Goal: Check status: Check status

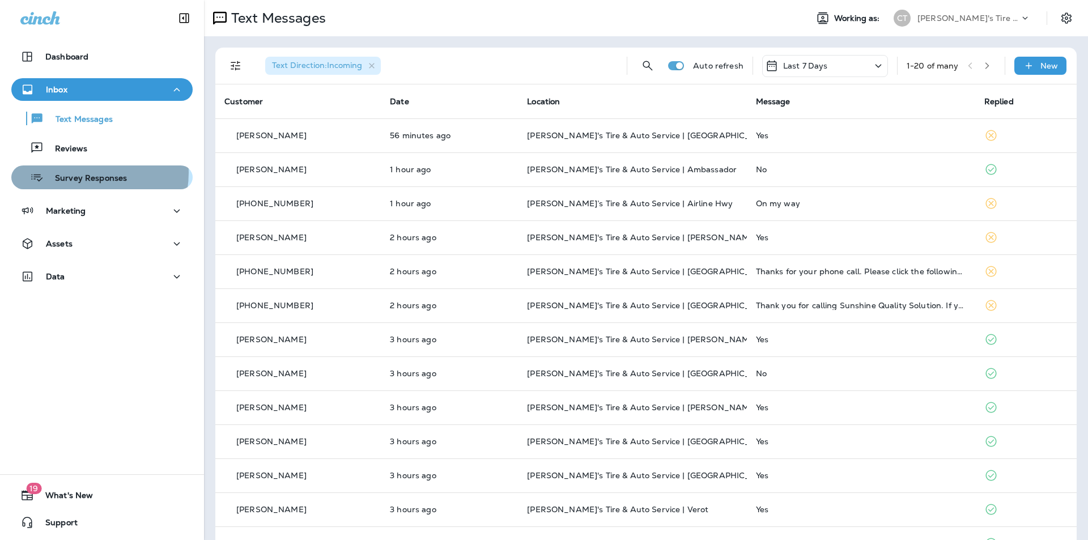
click at [86, 173] on p "Survey Responses" at bounding box center [85, 178] width 83 height 11
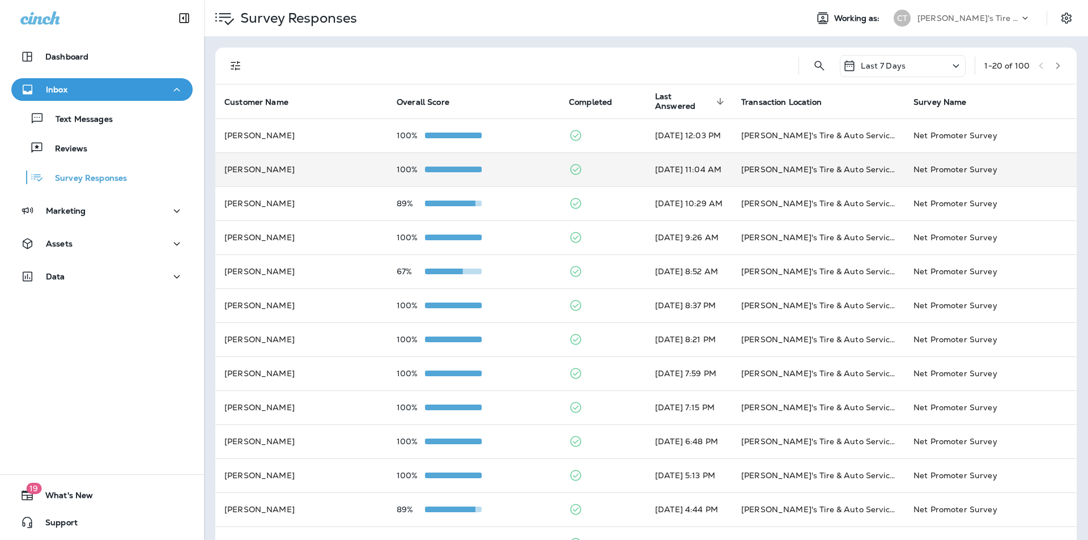
click at [495, 167] on div "100%" at bounding box center [474, 169] width 154 height 9
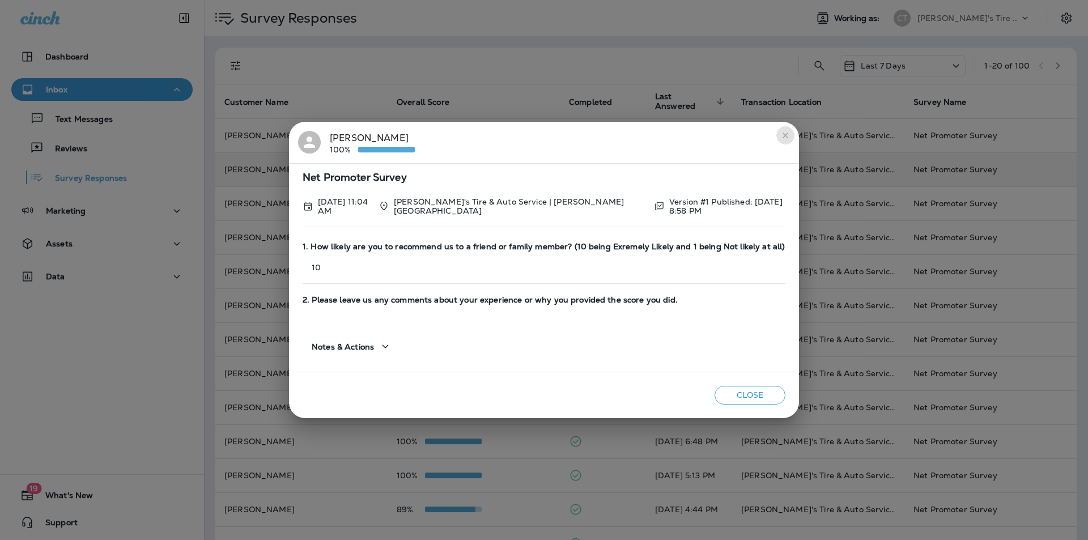
click at [779, 133] on button "close" at bounding box center [785, 135] width 18 height 18
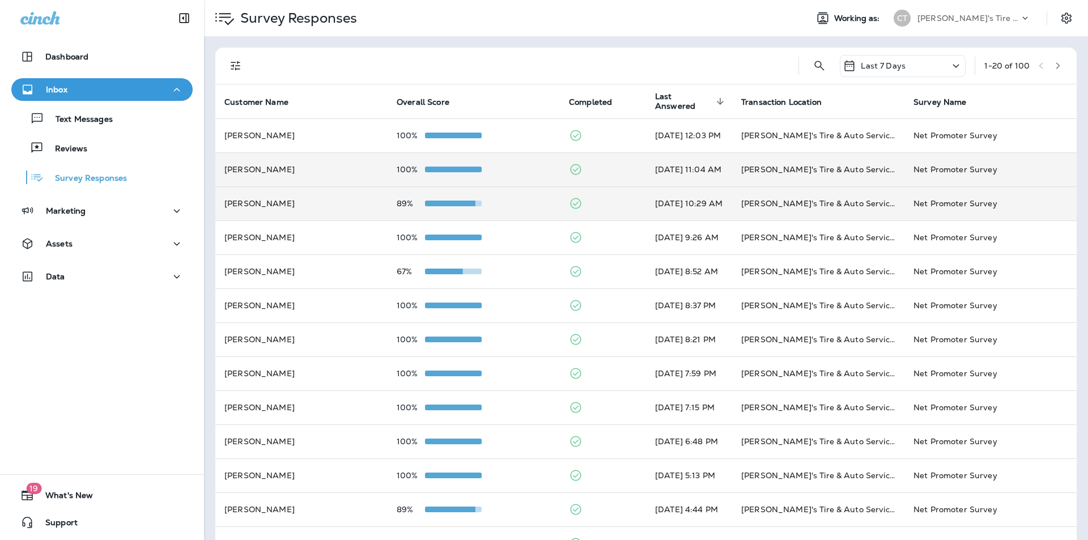
click at [502, 200] on div "89%" at bounding box center [474, 203] width 154 height 9
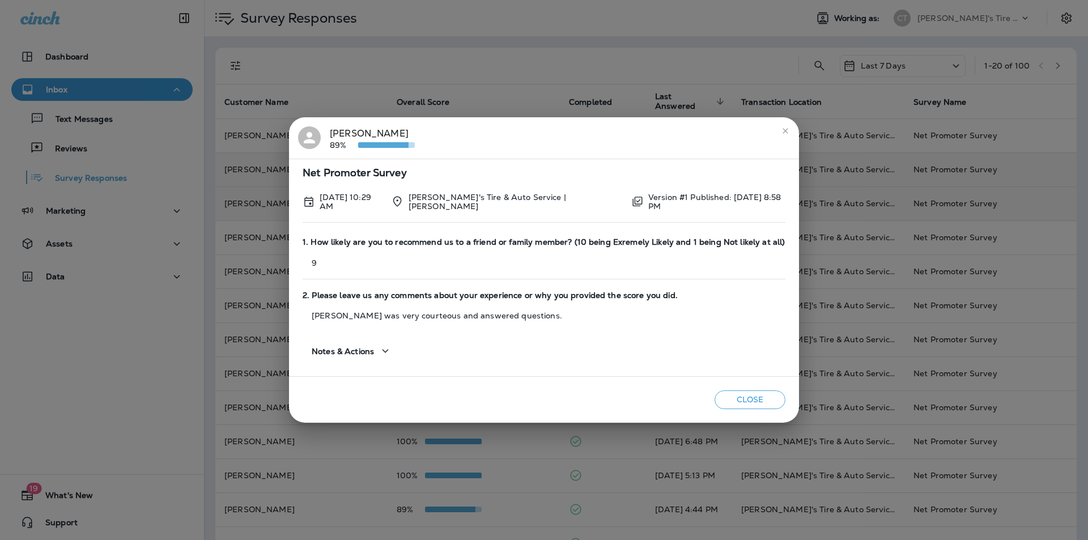
click at [782, 131] on icon "close" at bounding box center [784, 130] width 5 height 5
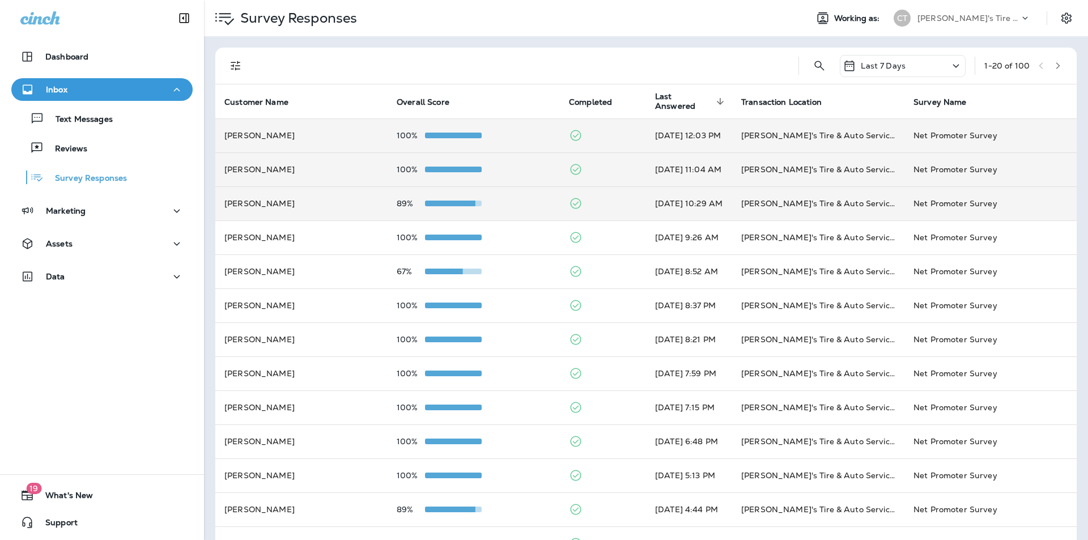
click at [521, 135] on div "100%" at bounding box center [474, 135] width 154 height 9
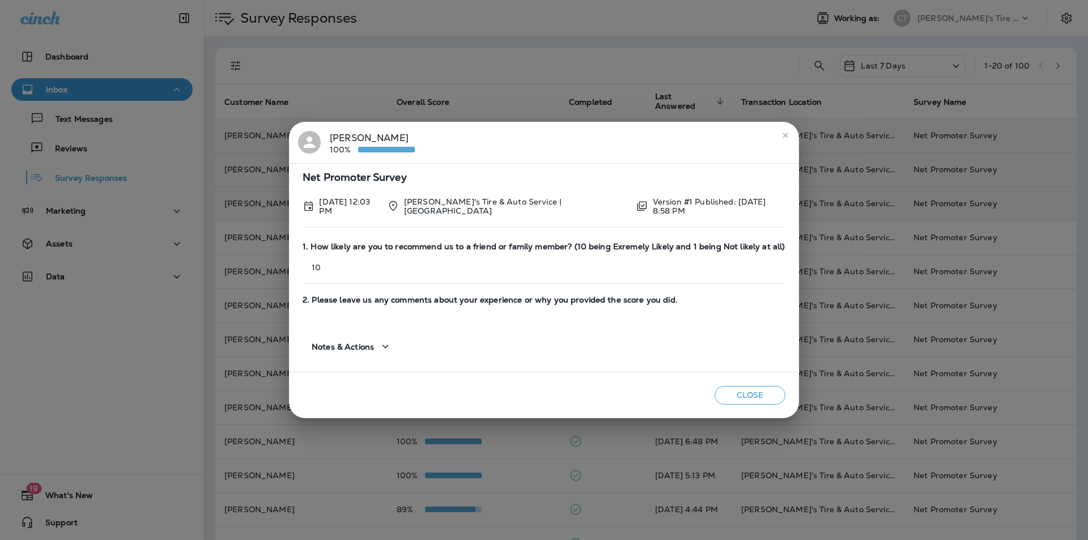
click at [788, 135] on icon "close" at bounding box center [785, 135] width 9 height 9
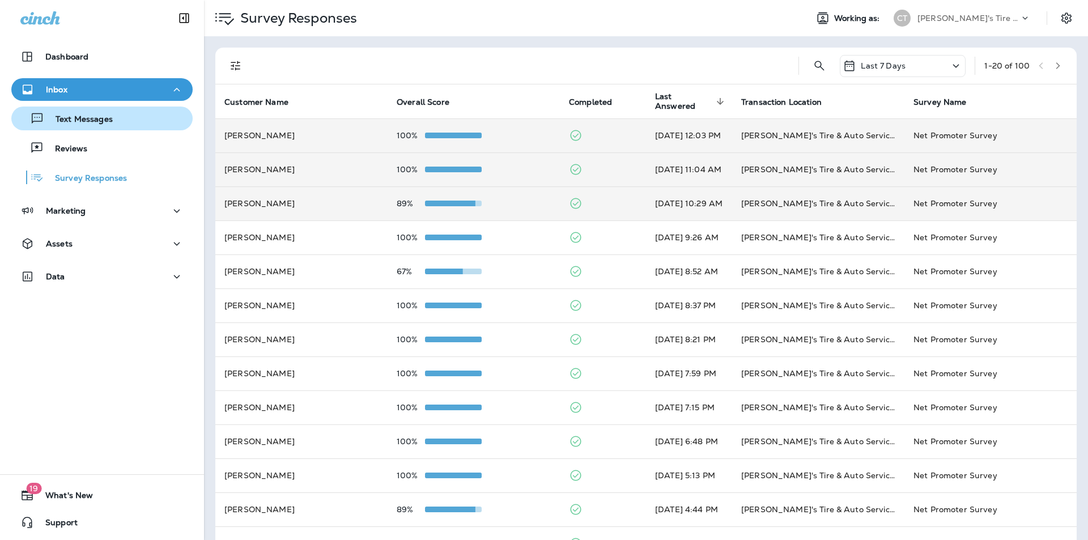
click at [86, 118] on p "Text Messages" at bounding box center [78, 119] width 69 height 11
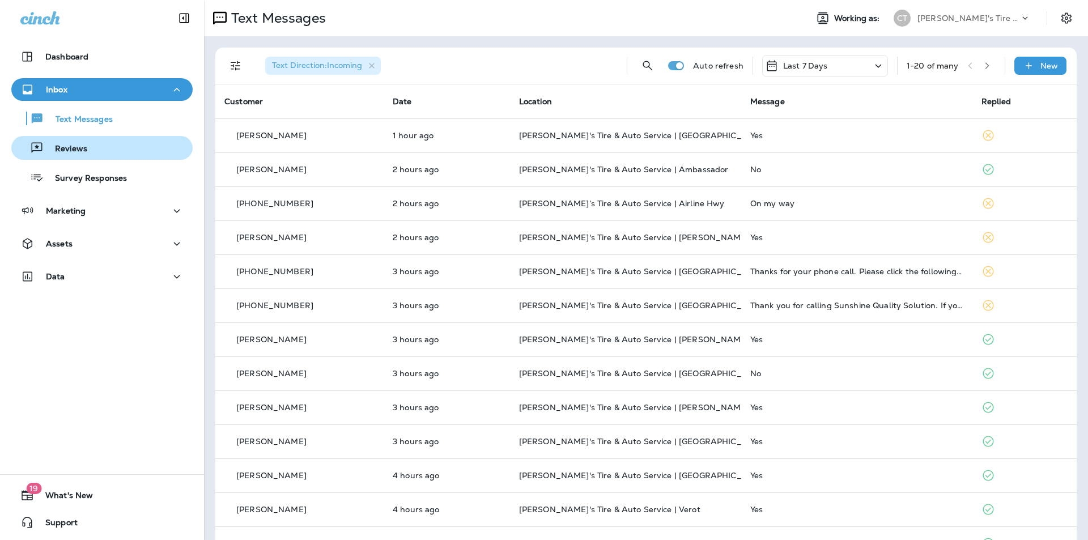
click at [79, 150] on p "Reviews" at bounding box center [66, 149] width 44 height 11
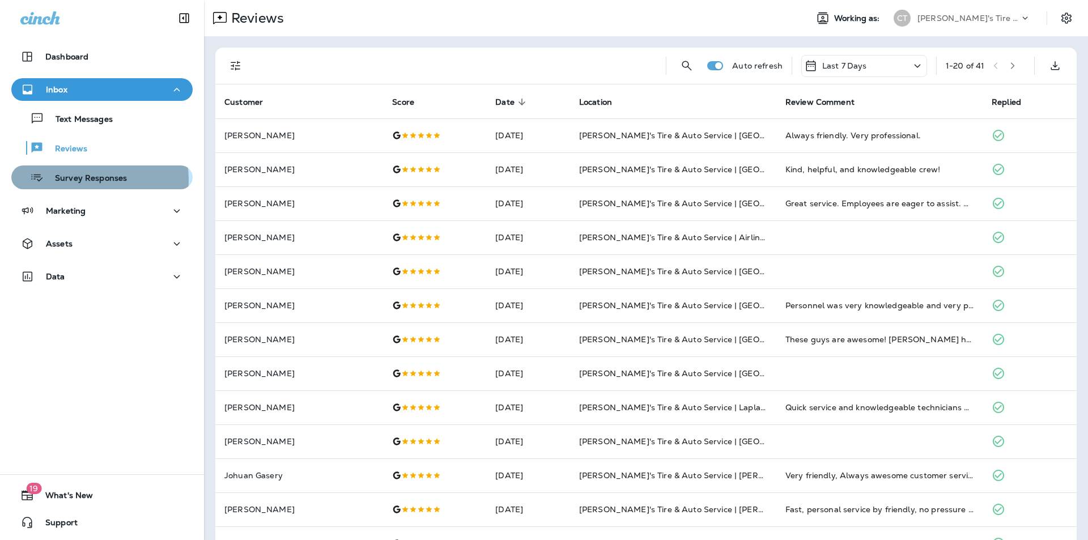
click at [87, 180] on p "Survey Responses" at bounding box center [85, 178] width 83 height 11
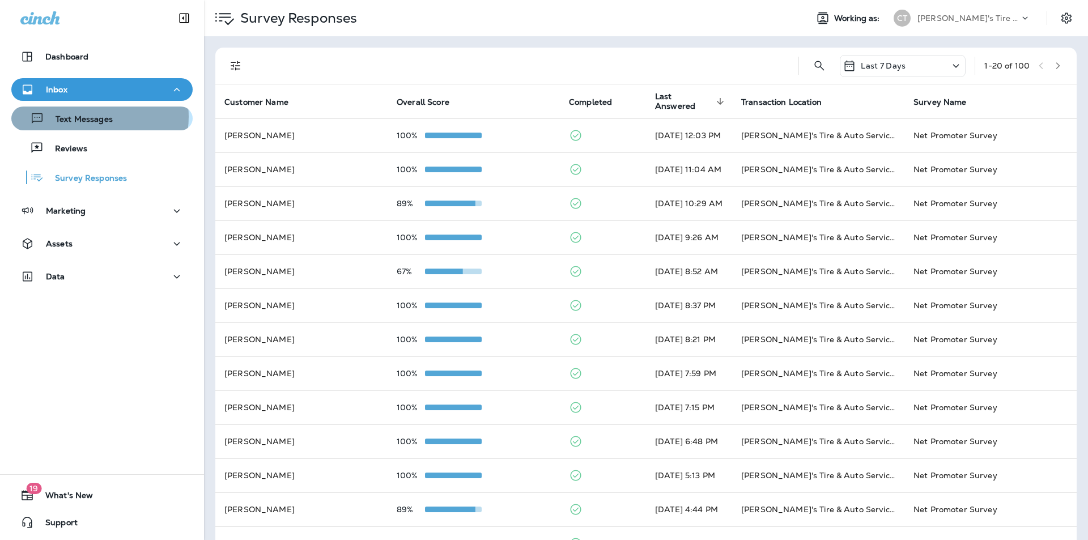
click at [92, 117] on p "Text Messages" at bounding box center [78, 119] width 69 height 11
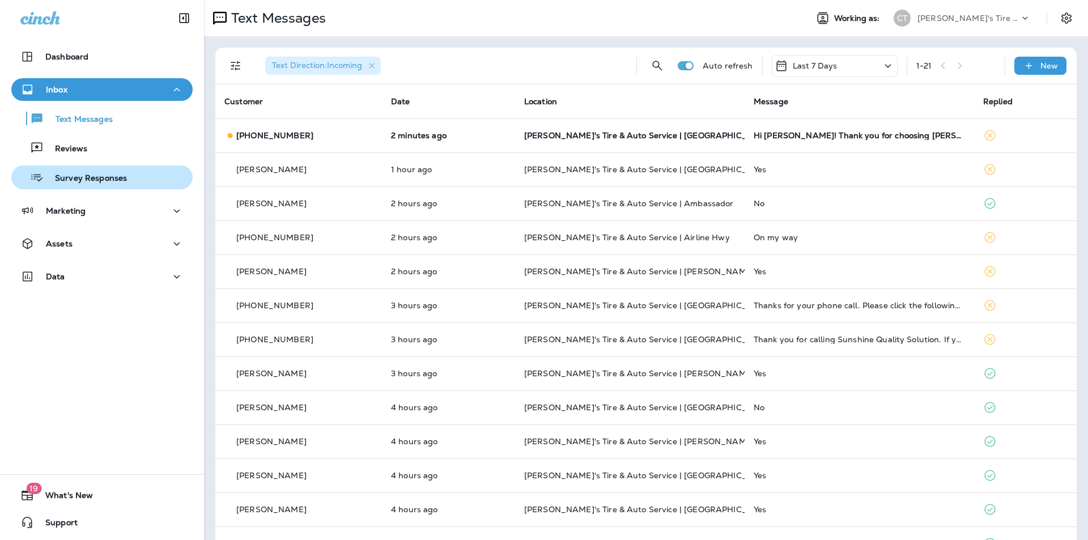
click at [80, 175] on p "Survey Responses" at bounding box center [85, 178] width 83 height 11
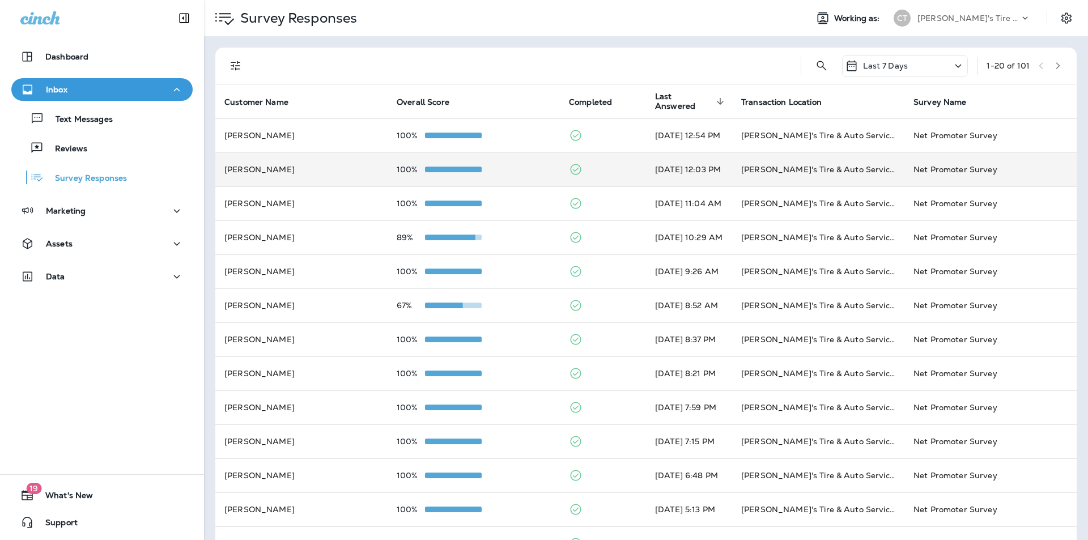
click at [503, 170] on div "100%" at bounding box center [474, 169] width 154 height 9
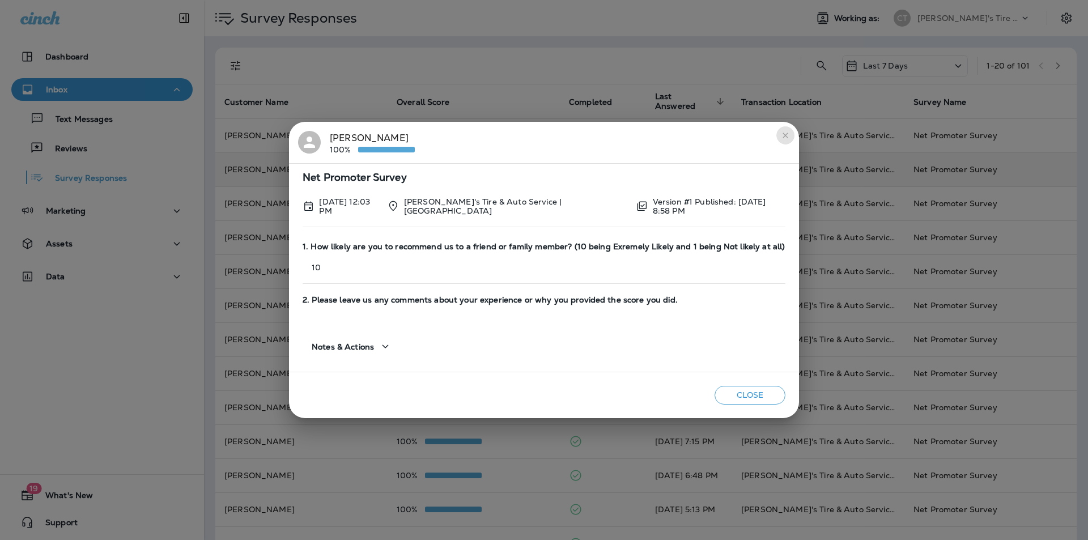
click at [789, 137] on icon "close" at bounding box center [785, 135] width 9 height 9
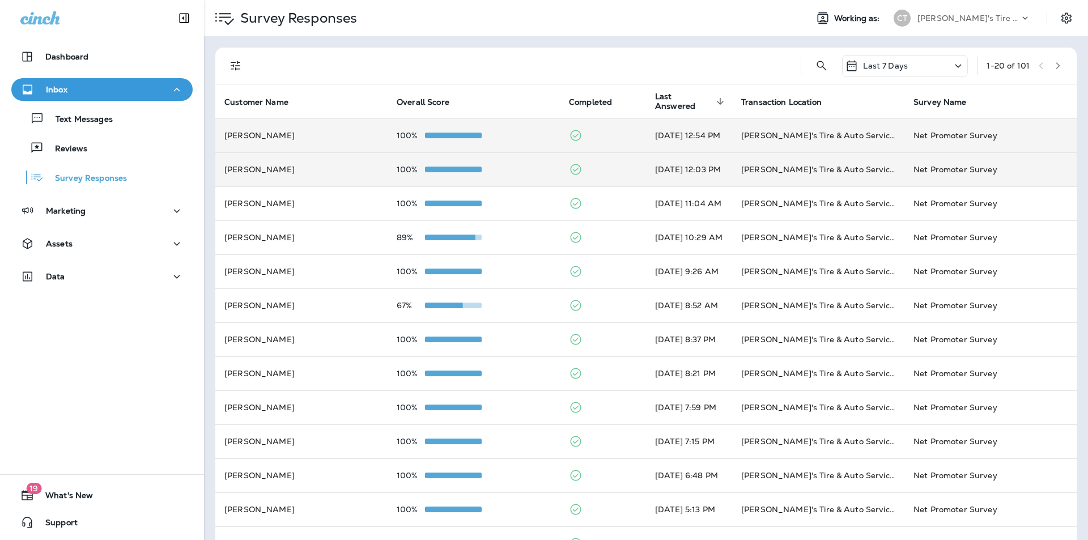
click at [517, 135] on div "100%" at bounding box center [474, 135] width 154 height 9
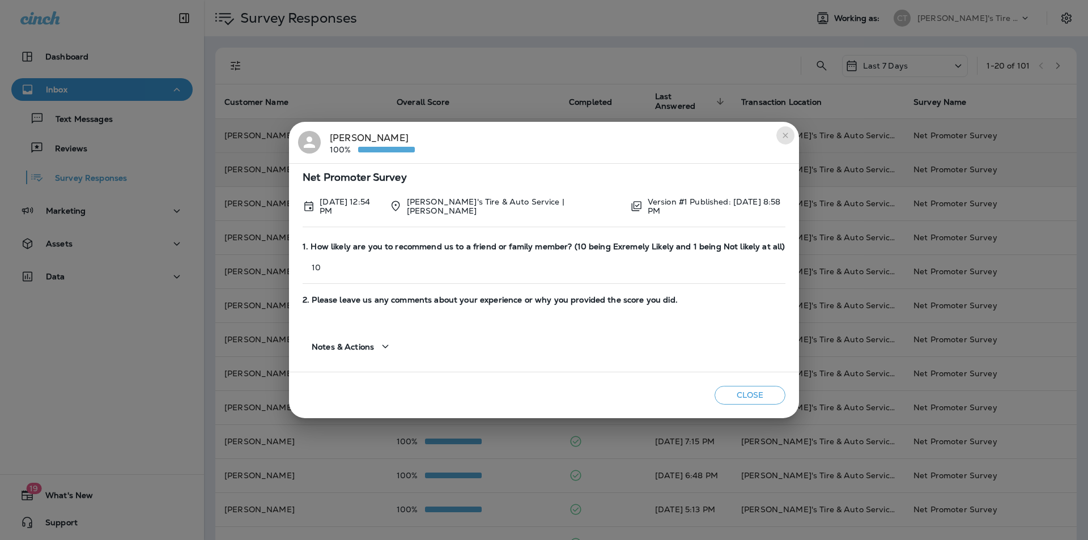
click at [782, 137] on icon "close" at bounding box center [785, 135] width 9 height 9
